Goal: Find specific page/section: Find specific page/section

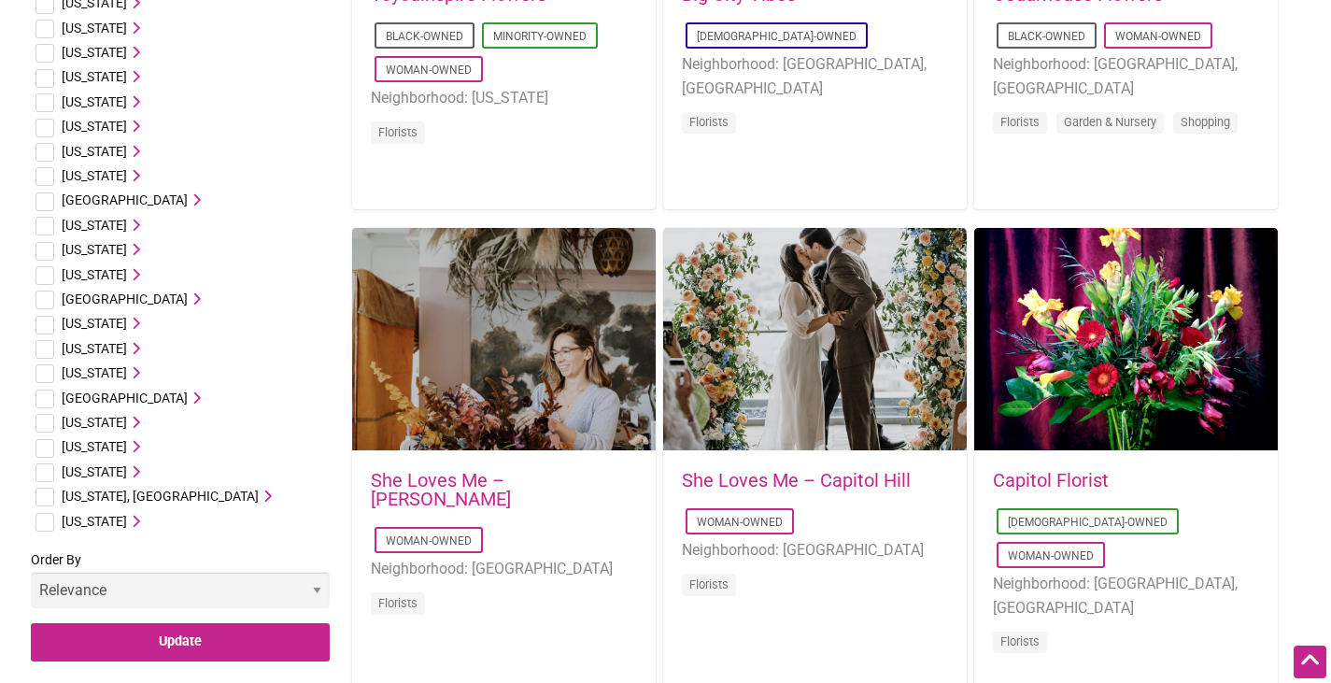
scroll to position [934, 0]
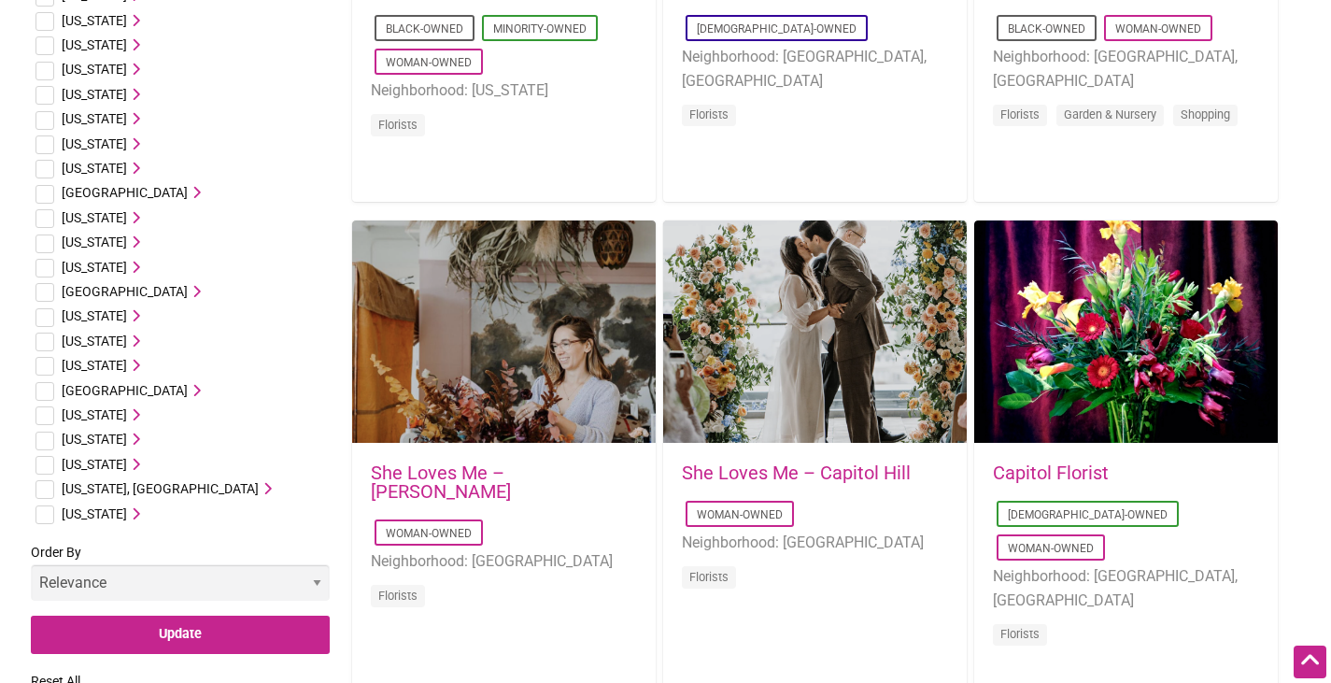
click at [75, 460] on span "[US_STATE]" at bounding box center [94, 464] width 65 height 15
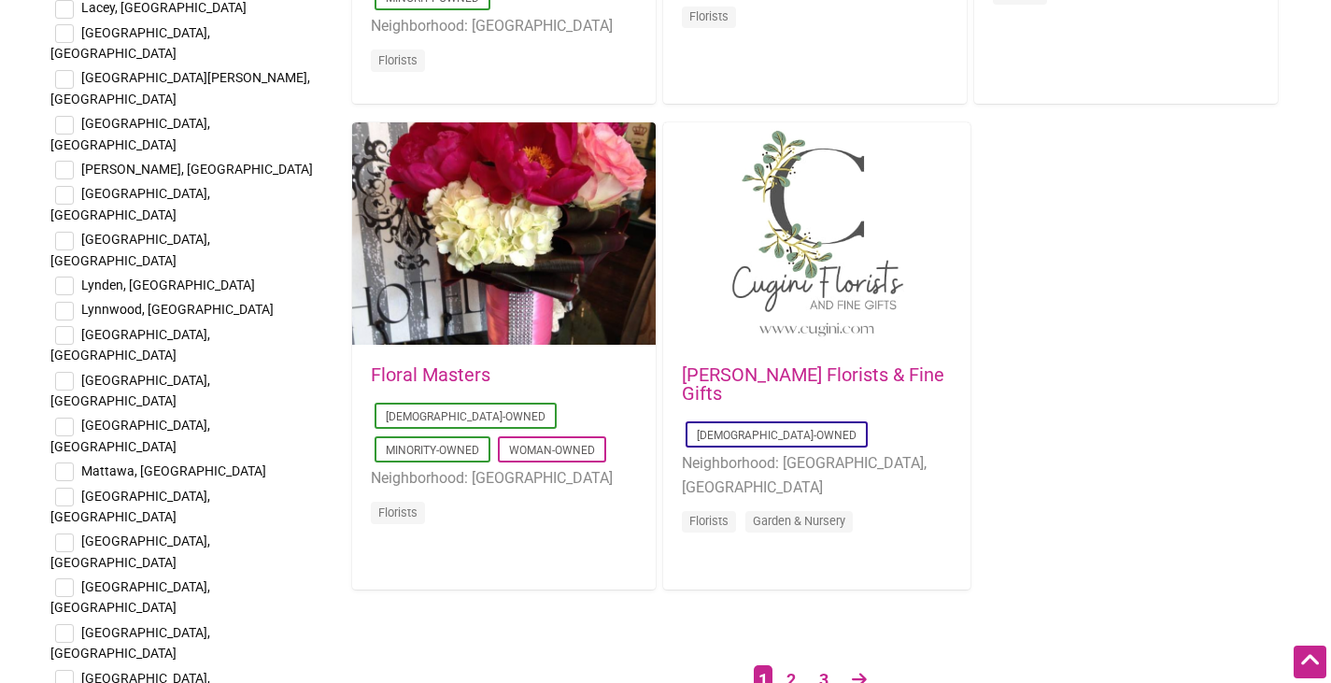
scroll to position [2988, 0]
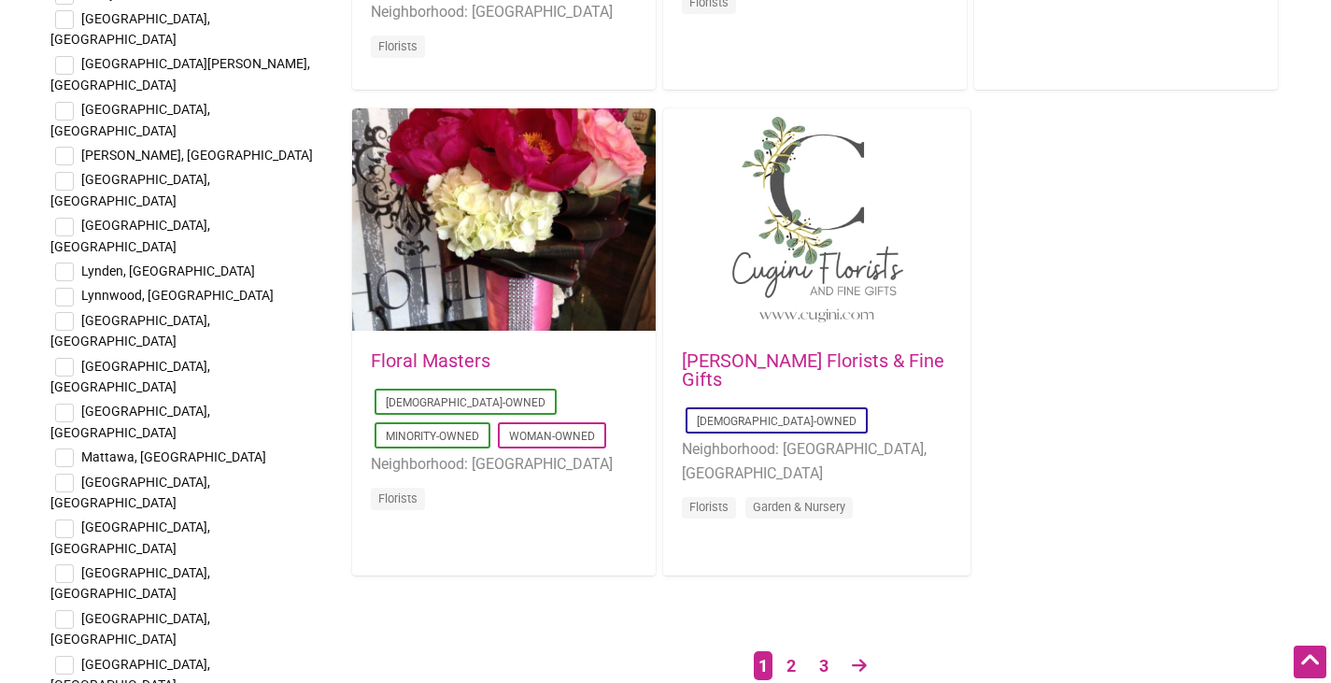
checkbox input "true"
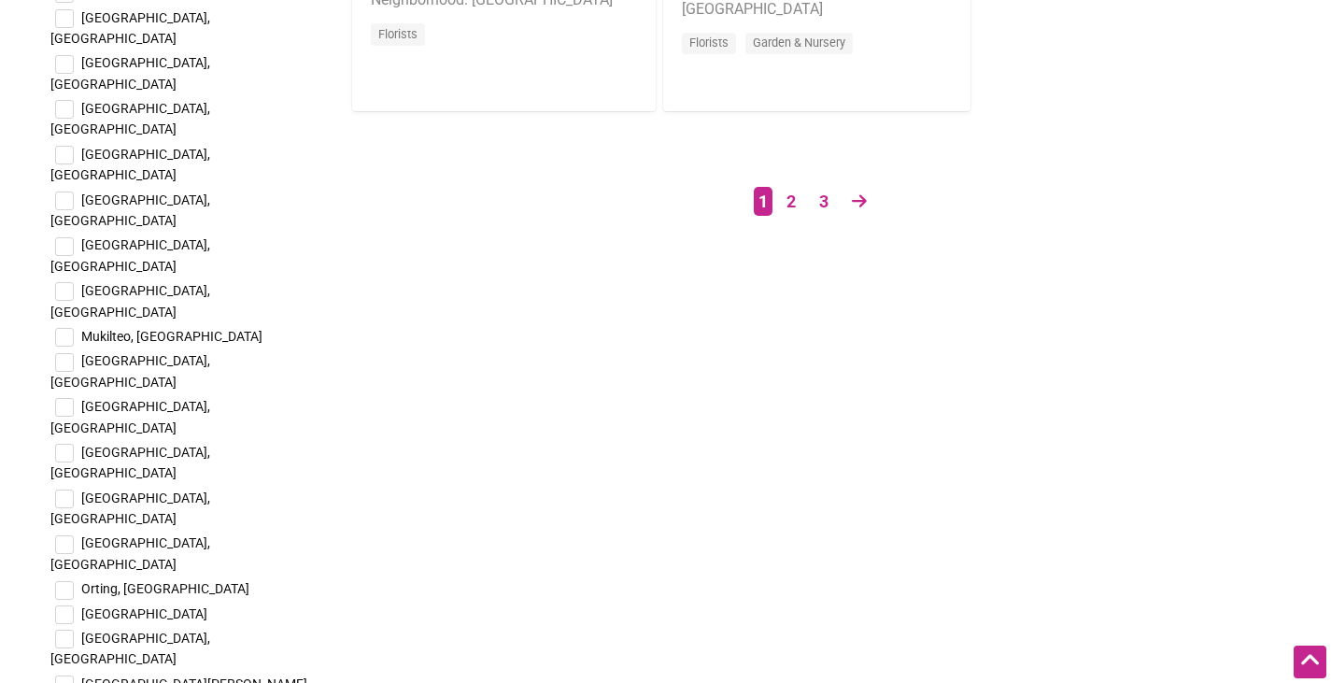
scroll to position [3642, 0]
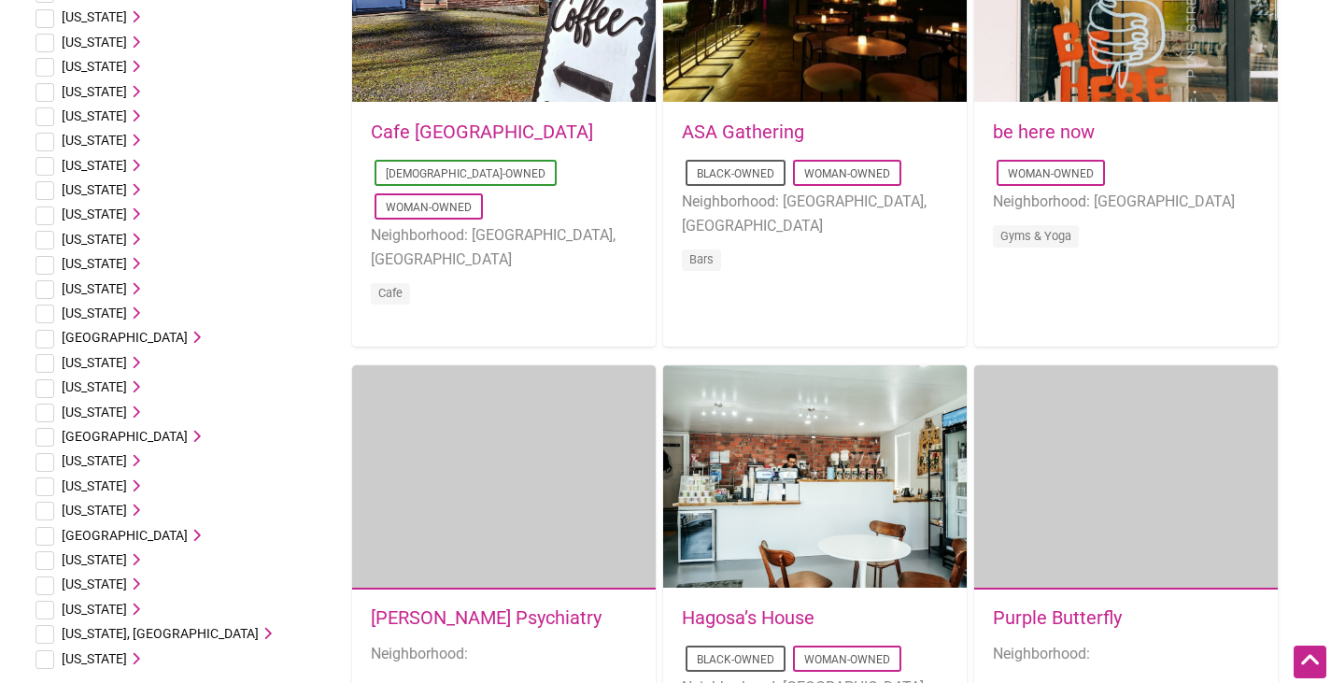
scroll to position [840, 0]
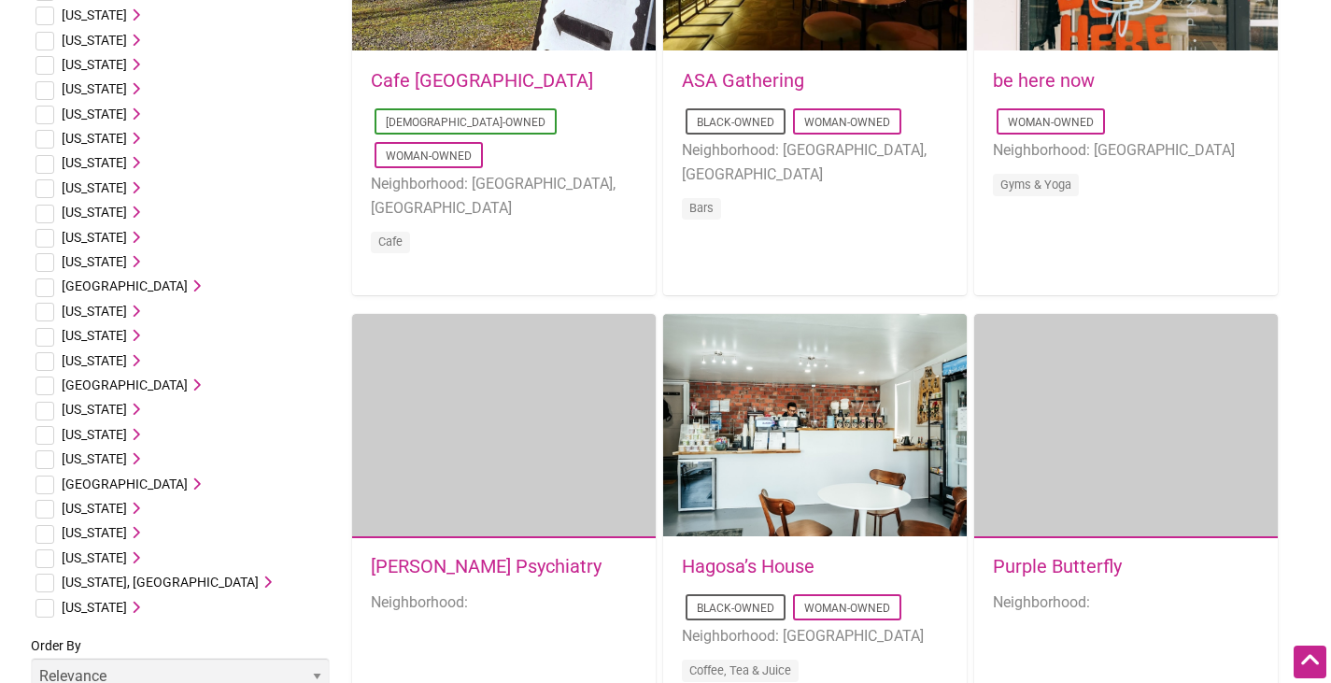
click at [41, 558] on input "checkbox" at bounding box center [44, 558] width 19 height 19
checkbox input "true"
click at [140, 554] on icon at bounding box center [133, 557] width 13 height 13
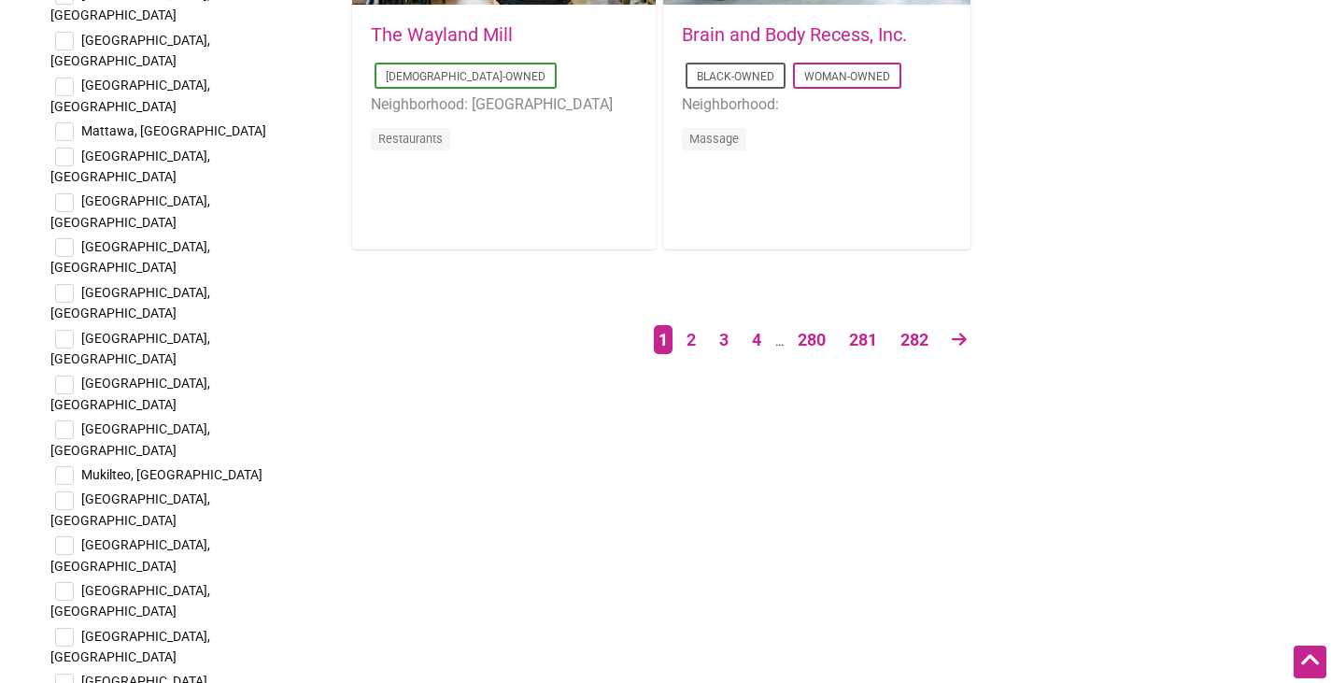
scroll to position [3362, 0]
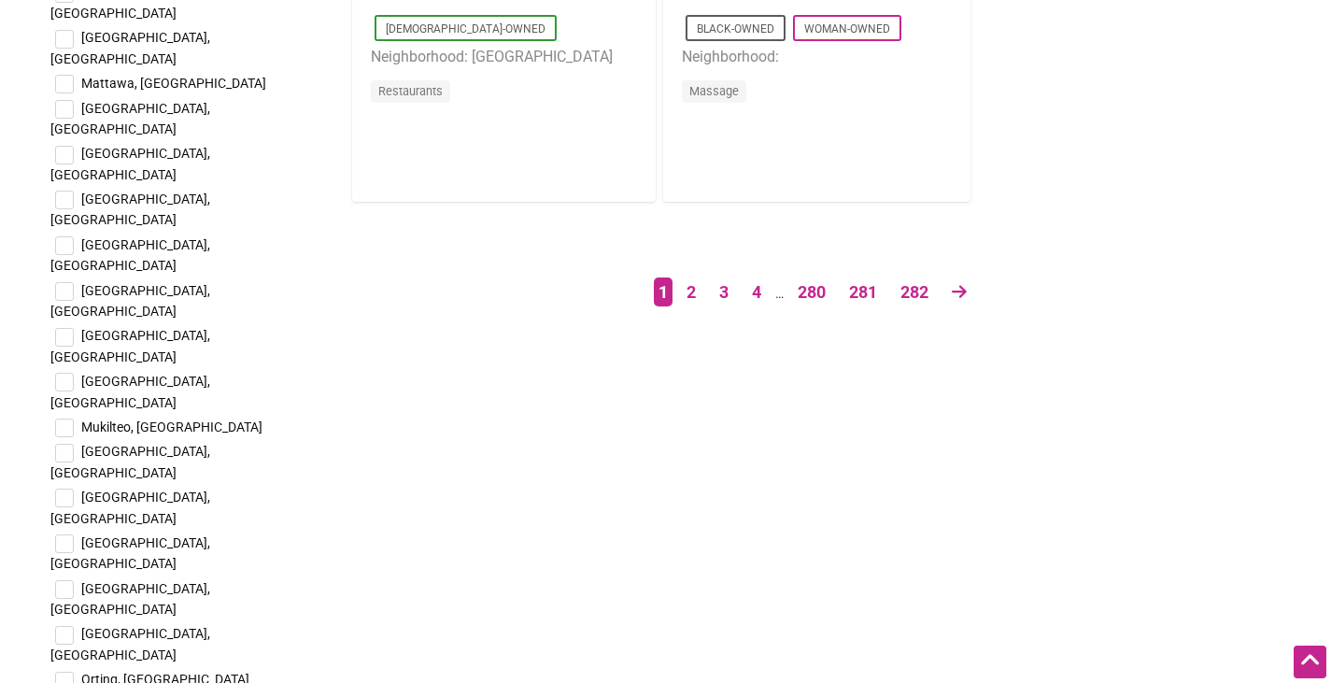
checkbox input "true"
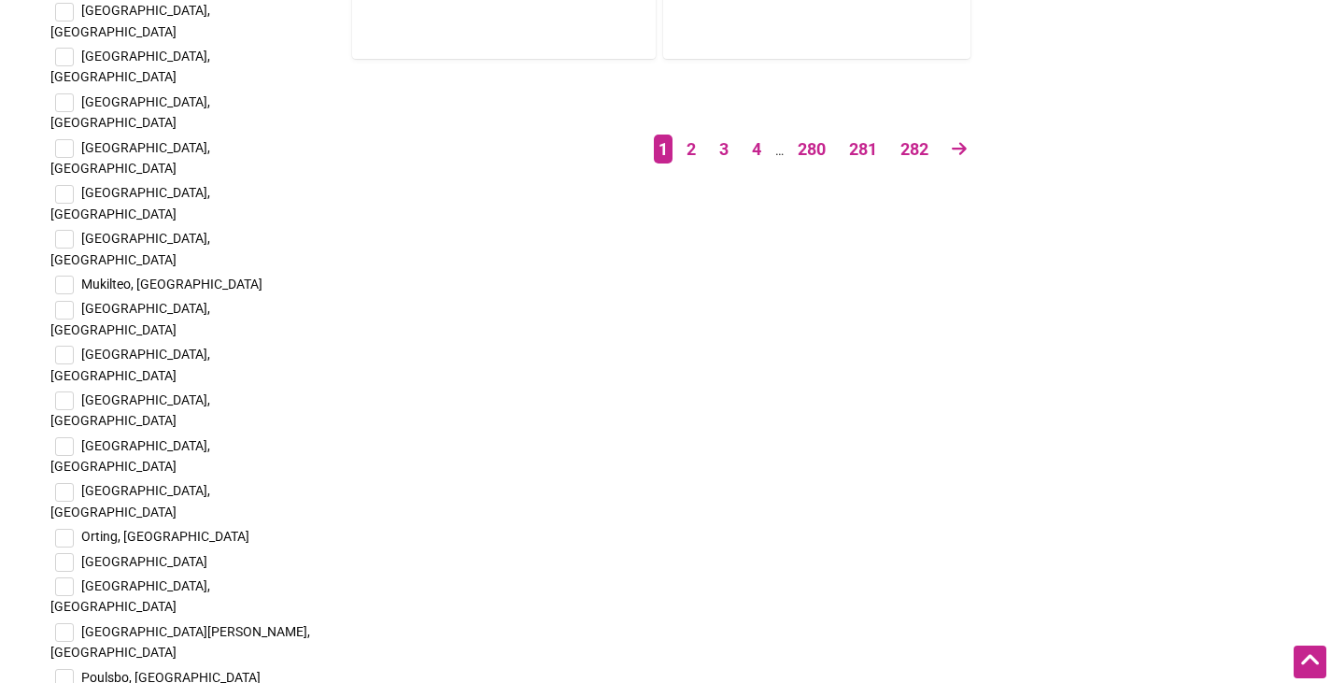
scroll to position [3735, 0]
